Goal: Information Seeking & Learning: Learn about a topic

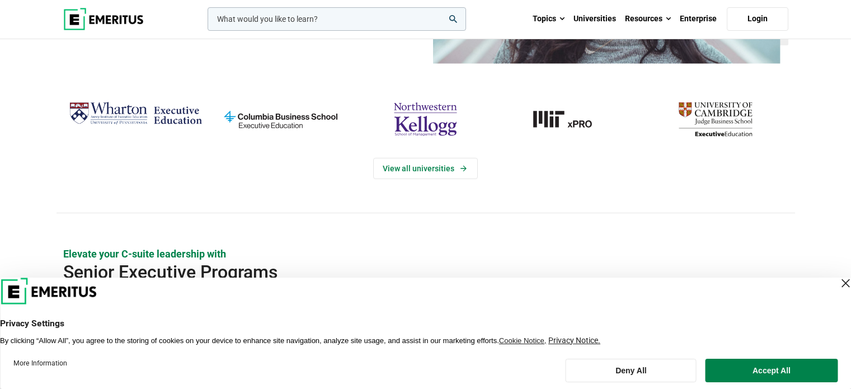
scroll to position [222, 0]
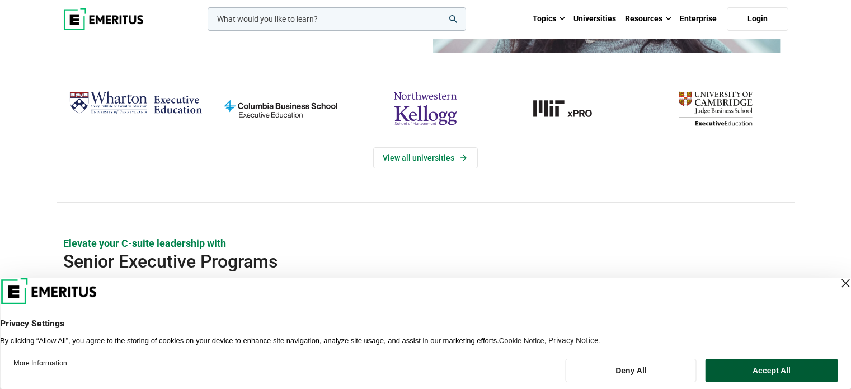
click at [783, 371] on button "Accept All" at bounding box center [771, 370] width 132 height 23
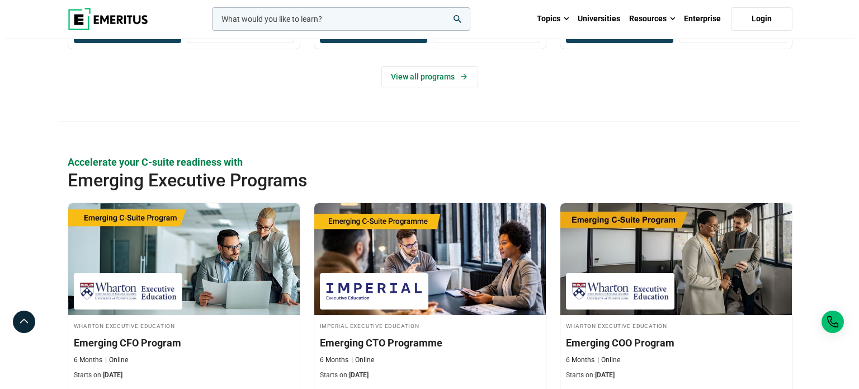
scroll to position [0, 0]
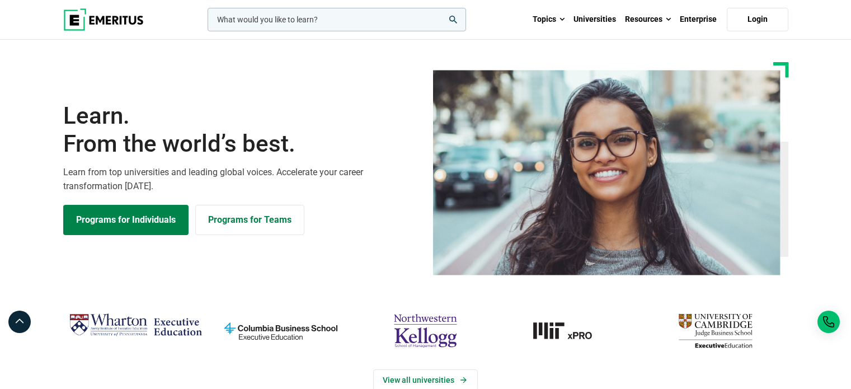
click at [361, 19] on input "woocommerce-product-search-field-0" at bounding box center [337, 19] width 258 height 23
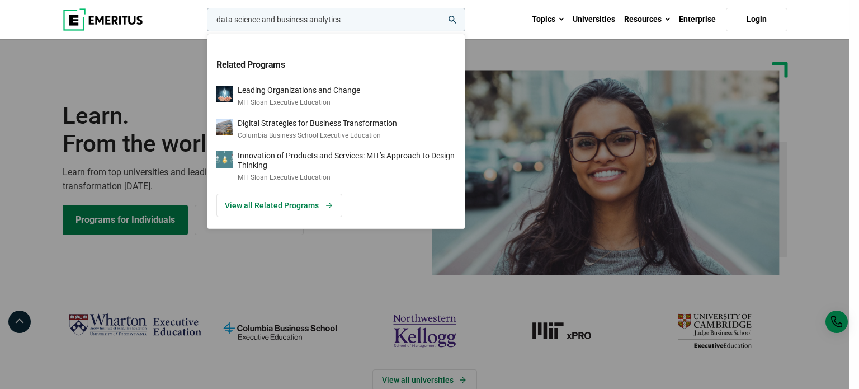
type input "data science and business analytics"
click at [205, 22] on button "search" at bounding box center [205, 22] width 0 height 0
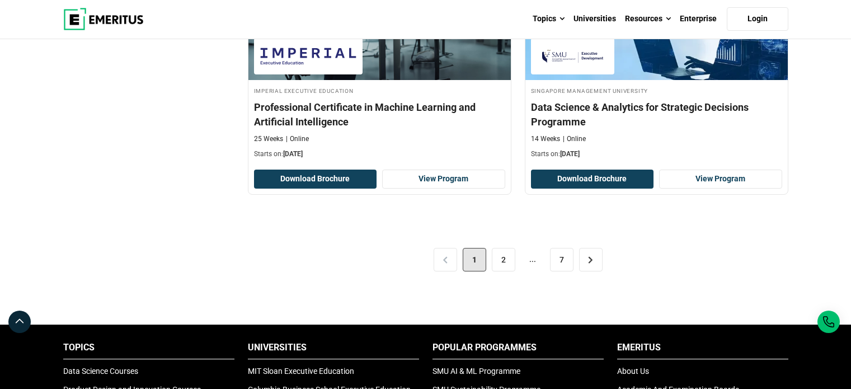
scroll to position [2464, 0]
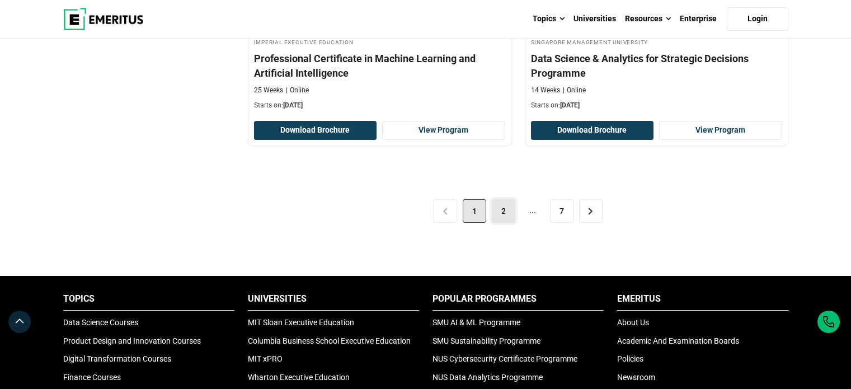
click at [503, 210] on link "2" at bounding box center [503, 210] width 23 height 23
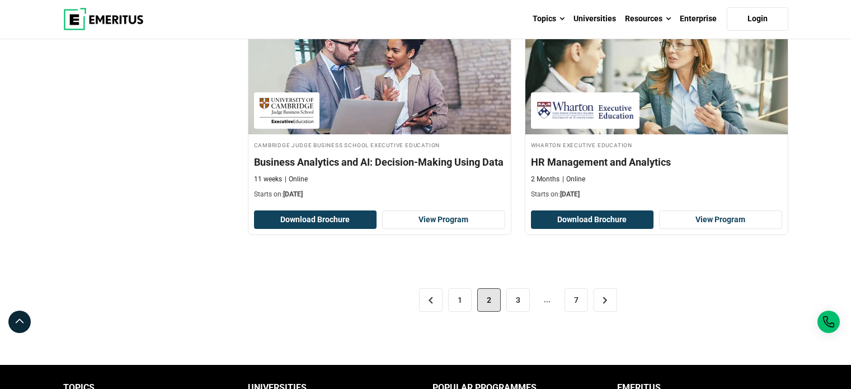
scroll to position [2338, 0]
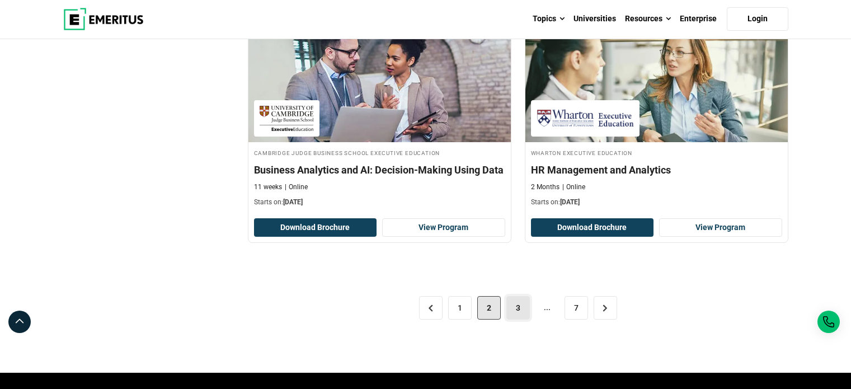
click at [511, 306] on link "3" at bounding box center [517, 307] width 23 height 23
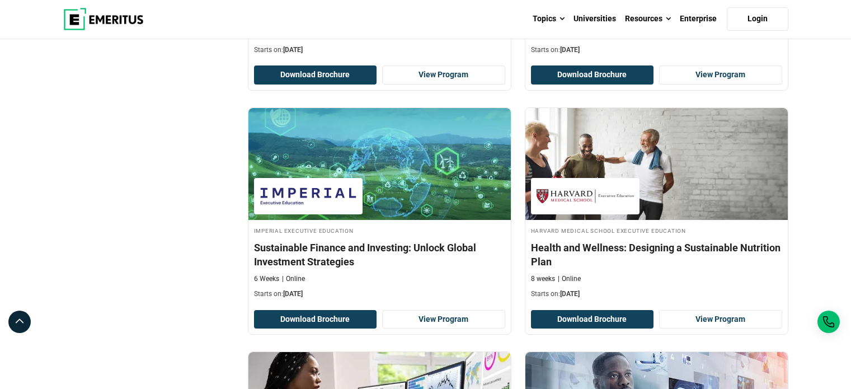
scroll to position [1119, 0]
